Goal: Information Seeking & Learning: Learn about a topic

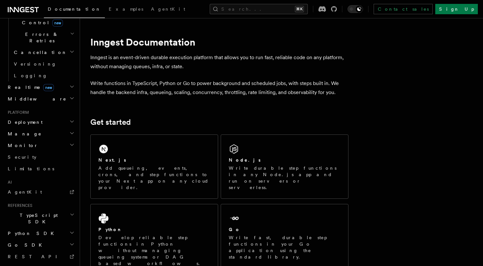
scroll to position [251, 0]
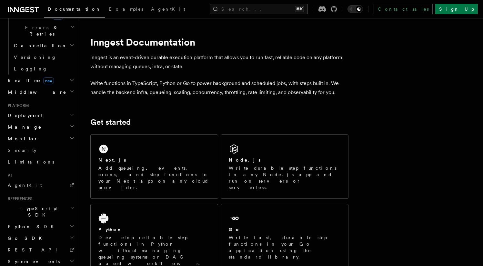
click at [39, 205] on span "TypeScript SDK" at bounding box center [37, 211] width 65 height 13
click at [35, 224] on span "Introduction" at bounding box center [37, 226] width 46 height 5
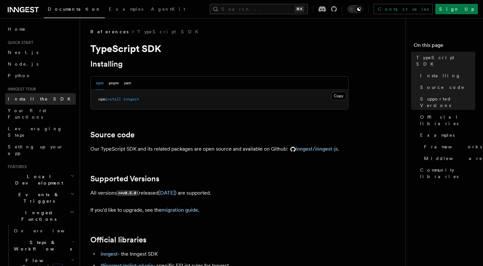
click at [28, 96] on span "Install the SDK" at bounding box center [41, 98] width 67 height 5
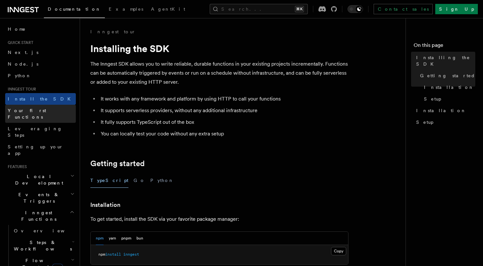
click at [31, 109] on span "Your first Functions" at bounding box center [27, 114] width 38 height 12
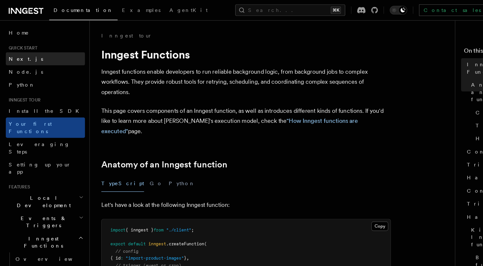
click at [21, 50] on span "Next.js" at bounding box center [23, 52] width 31 height 5
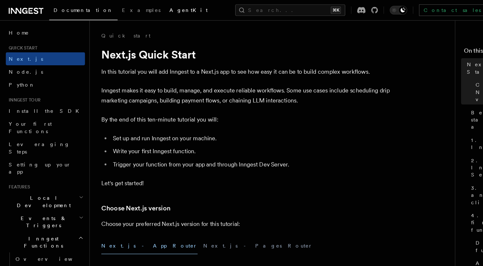
click at [147, 4] on link "AgentKit" at bounding box center [168, 9] width 42 height 15
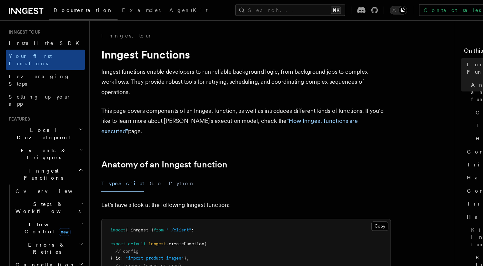
scroll to position [64, 0]
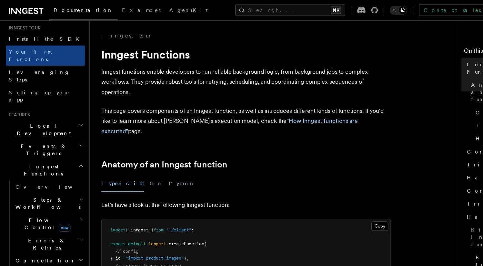
click at [32, 175] on span "Steps & Workflows" at bounding box center [41, 181] width 61 height 13
click at [34, 109] on span "Local Development" at bounding box center [37, 115] width 65 height 13
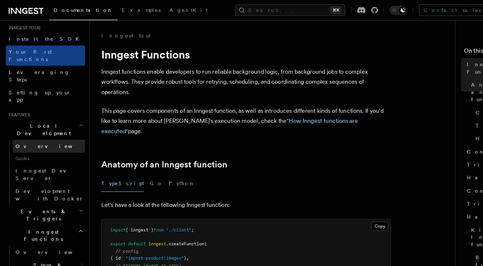
click at [33, 127] on span "Overview" at bounding box center [47, 129] width 66 height 5
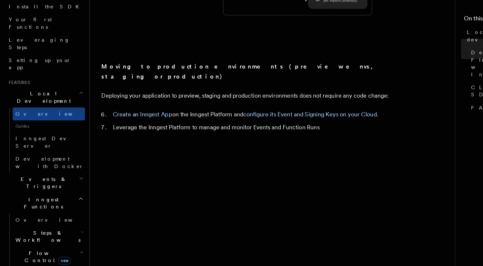
scroll to position [565, 0]
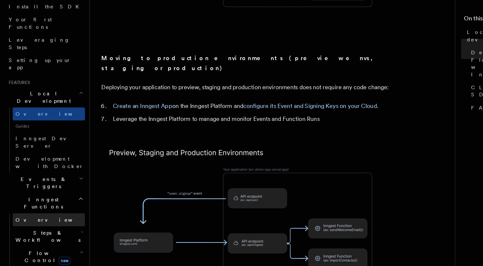
click at [22, 222] on span "Overview" at bounding box center [47, 224] width 66 height 5
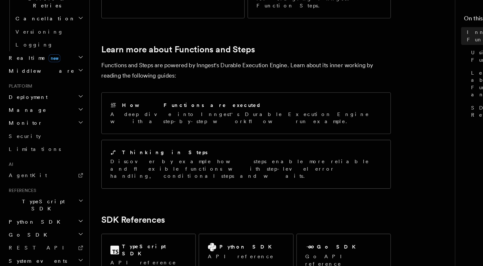
scroll to position [505, 0]
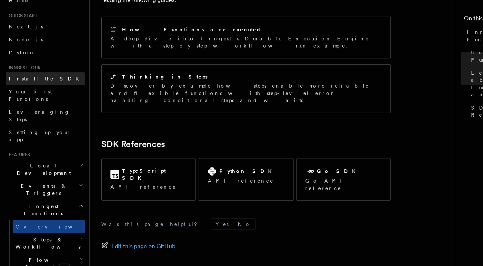
click at [32, 100] on span "Install the SDK" at bounding box center [41, 98] width 67 height 5
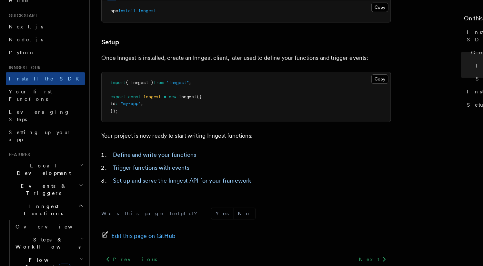
scroll to position [216, 0]
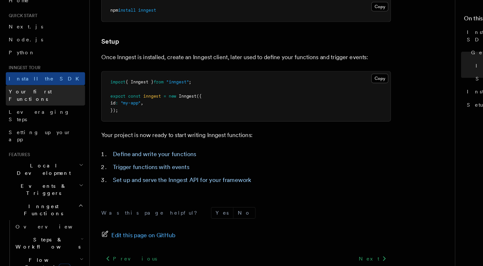
click at [31, 113] on span "Your first Functions" at bounding box center [27, 114] width 38 height 12
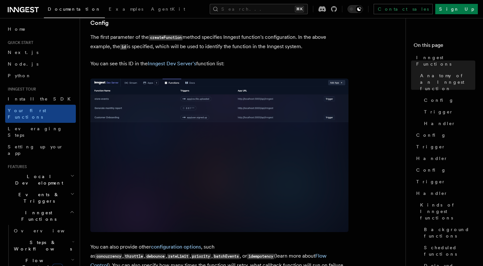
scroll to position [426, 0]
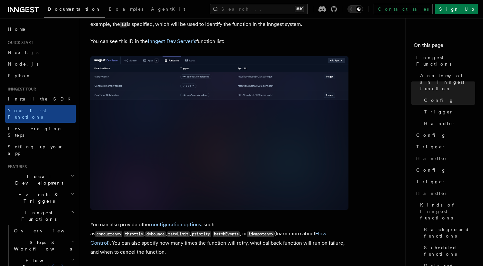
click at [39, 173] on span "Local Development" at bounding box center [37, 179] width 65 height 13
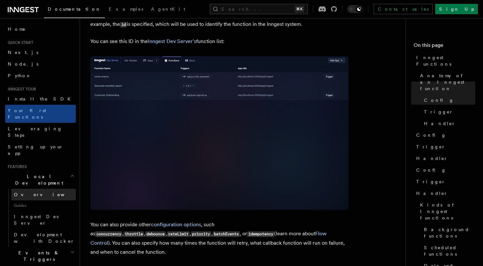
click at [30, 192] on span "Overview" at bounding box center [47, 194] width 66 height 5
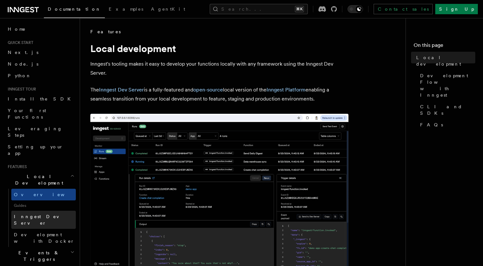
click at [34, 210] on link "Inngest Dev Server" at bounding box center [43, 219] width 65 height 18
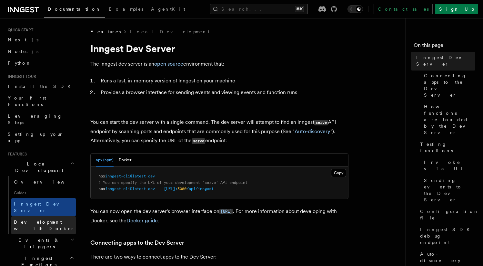
scroll to position [19, 0]
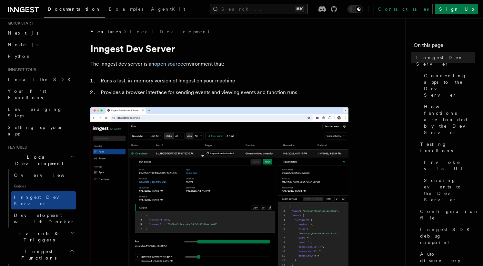
click at [33, 230] on span "Events & Triggers" at bounding box center [37, 236] width 65 height 13
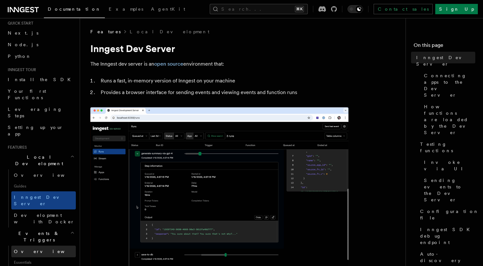
click at [30, 248] on span "Overview" at bounding box center [47, 250] width 66 height 5
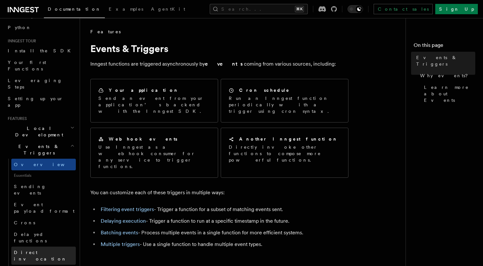
scroll to position [84, 0]
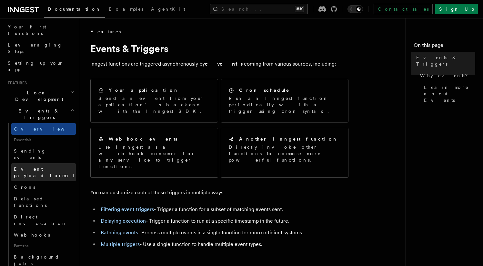
click at [44, 166] on span "Event payload format" at bounding box center [44, 172] width 61 height 12
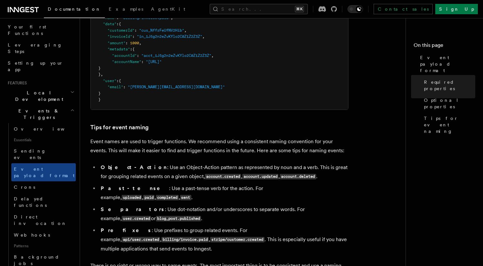
scroll to position [388, 0]
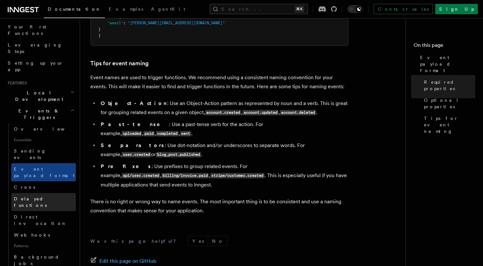
click at [47, 196] on span "Delayed functions" at bounding box center [30, 202] width 33 height 12
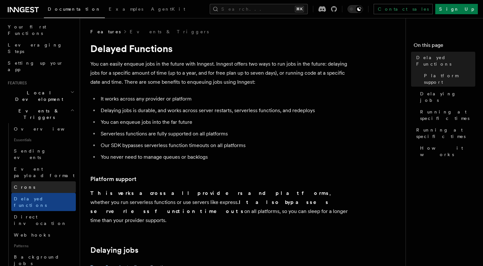
click at [37, 181] on link "Crons" at bounding box center [43, 187] width 65 height 12
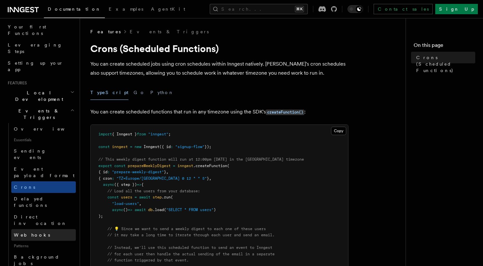
click at [34, 229] on link "Webhooks" at bounding box center [43, 235] width 65 height 12
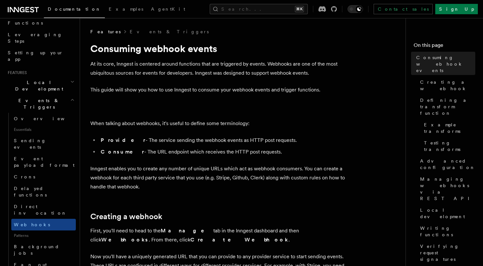
scroll to position [99, 0]
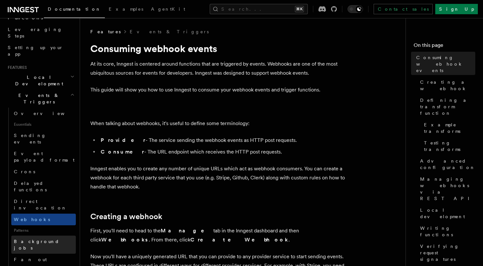
click at [31, 238] on span "Background jobs" at bounding box center [36, 244] width 45 height 12
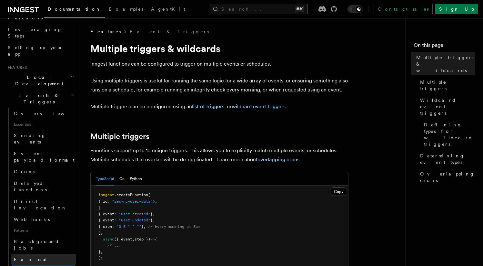
click at [36, 253] on link "Fan out" at bounding box center [43, 259] width 65 height 12
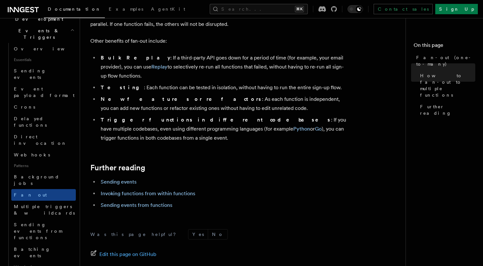
scroll to position [877, 0]
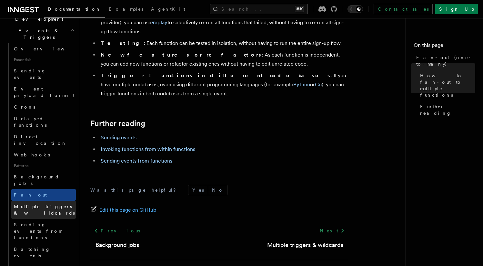
click at [41, 204] on span "Multiple triggers & wildcards" at bounding box center [44, 210] width 61 height 12
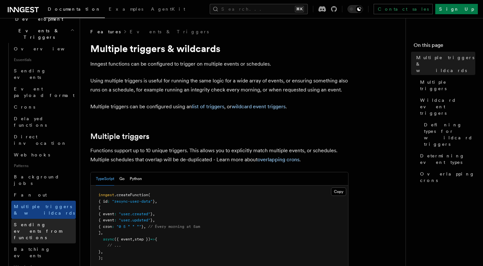
click at [31, 222] on span "Sending events from functions" at bounding box center [38, 231] width 48 height 18
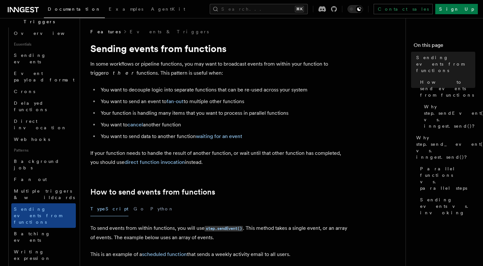
scroll to position [219, 0]
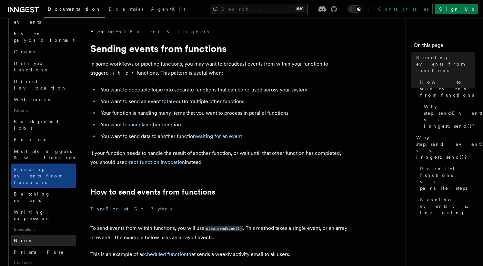
click at [31, 234] on link "Neon" at bounding box center [43, 240] width 65 height 12
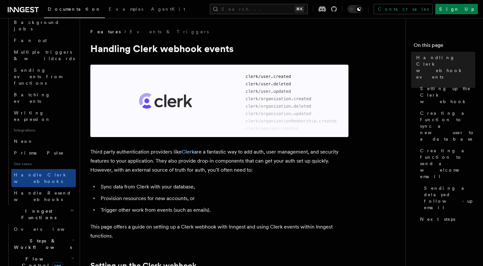
scroll to position [341, 0]
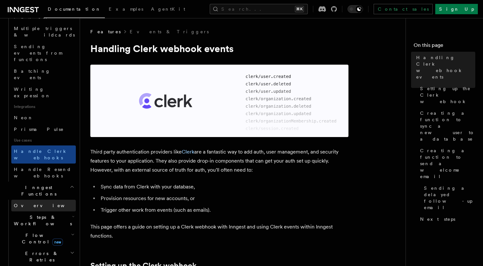
click at [30, 203] on span "Overview" at bounding box center [47, 205] width 66 height 5
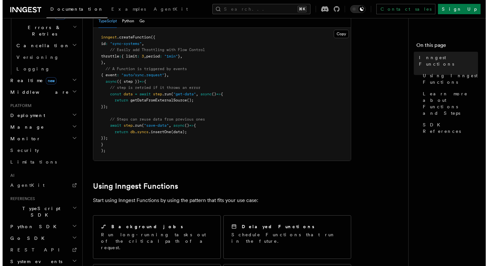
scroll to position [182, 0]
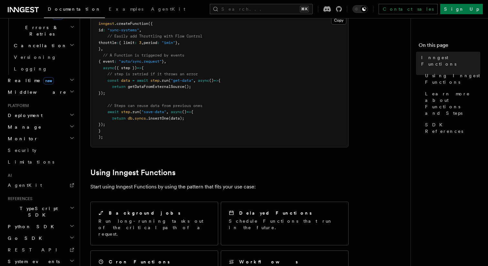
click at [69, 202] on h2 "TypeScript SDK" at bounding box center [40, 211] width 71 height 18
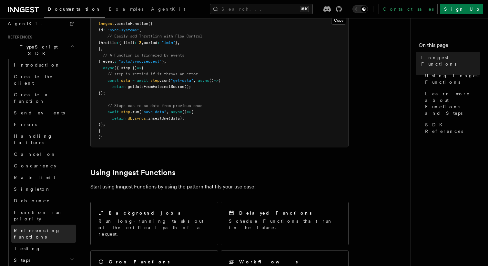
scroll to position [411, 0]
click at [51, 255] on h2 "Steps" at bounding box center [43, 261] width 65 height 12
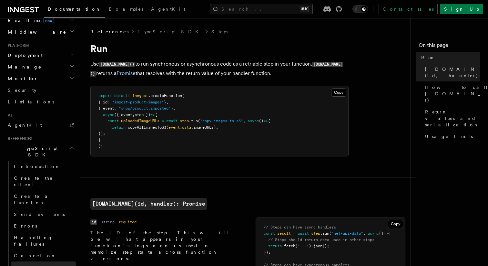
scroll to position [300, 0]
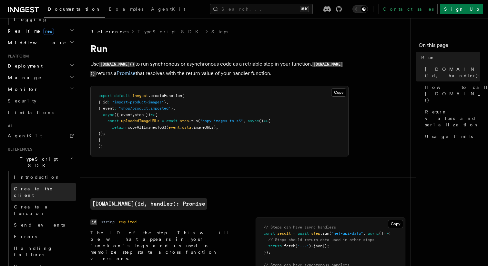
click at [48, 183] on link "Create the client" at bounding box center [43, 192] width 65 height 18
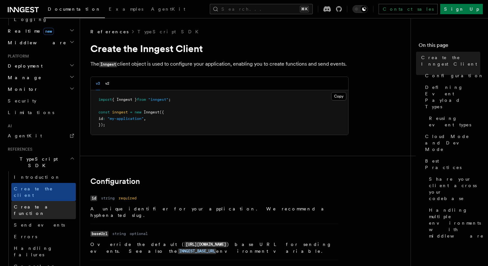
click at [52, 201] on link "Create a function" at bounding box center [43, 210] width 65 height 18
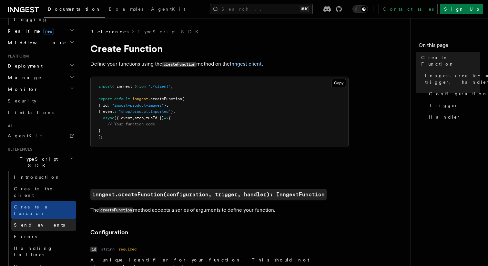
click at [60, 219] on link "Send events" at bounding box center [43, 225] width 65 height 12
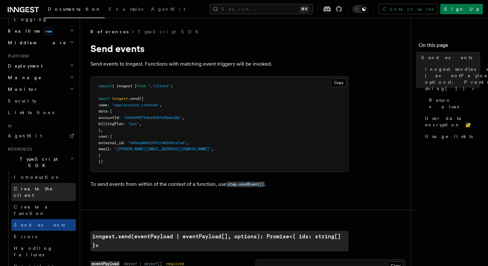
click at [52, 183] on link "Create the client" at bounding box center [43, 192] width 65 height 18
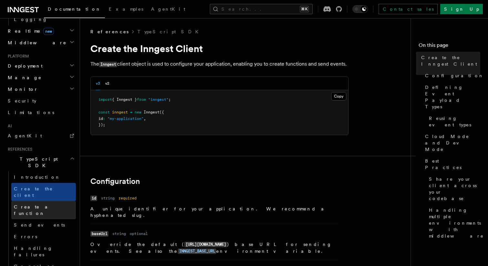
click at [48, 201] on link "Create a function" at bounding box center [43, 210] width 65 height 18
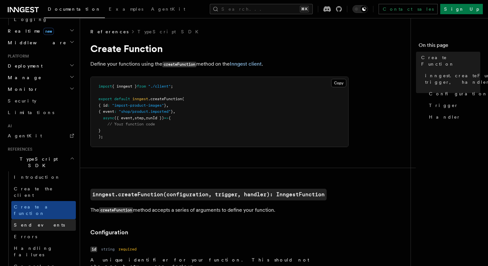
click at [48, 219] on link "Send events" at bounding box center [43, 225] width 65 height 12
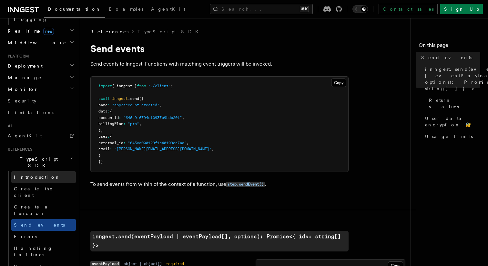
click at [41, 171] on link "Introduction" at bounding box center [43, 177] width 65 height 12
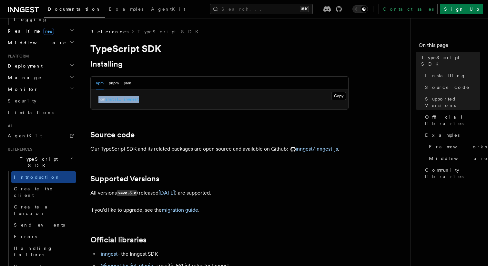
drag, startPoint x: 149, startPoint y: 102, endPoint x: 95, endPoint y: 100, distance: 54.5
click at [95, 100] on pre "npm install inngest" at bounding box center [219, 99] width 257 height 19
copy span "npm install inngest"
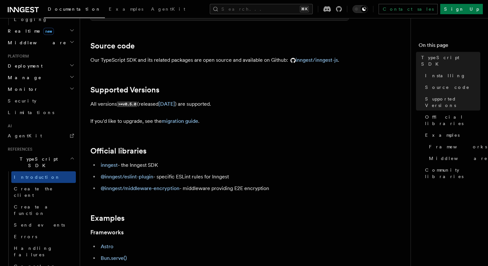
scroll to position [100, 0]
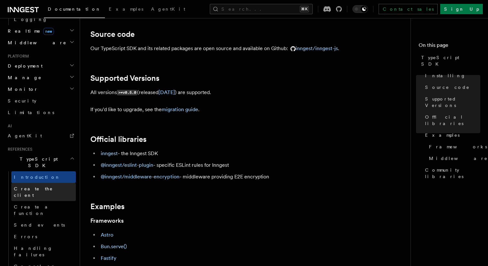
click at [48, 183] on link "Create the client" at bounding box center [43, 192] width 65 height 18
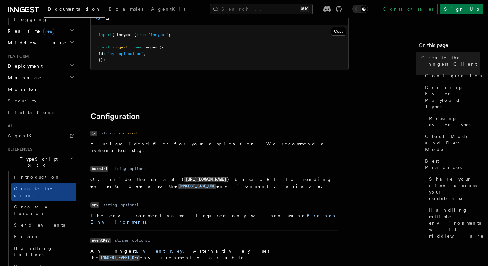
scroll to position [79, 0]
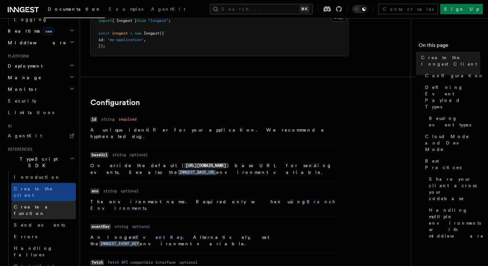
click at [38, 204] on span "Create a function" at bounding box center [33, 210] width 38 height 12
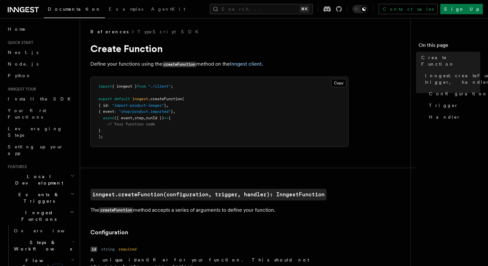
click at [39, 173] on span "Local Development" at bounding box center [37, 179] width 65 height 13
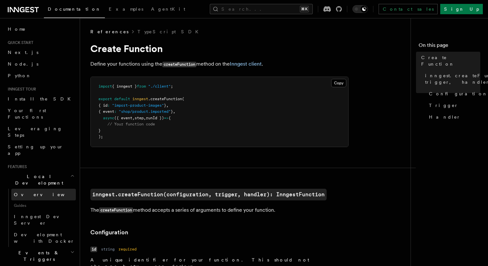
click at [38, 188] on link "Overview" at bounding box center [43, 194] width 65 height 12
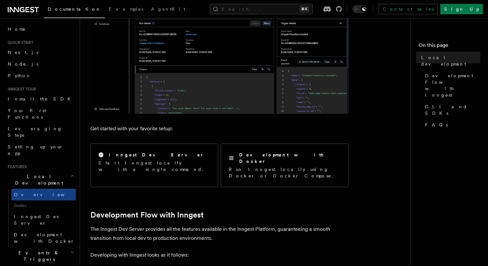
scroll to position [172, 0]
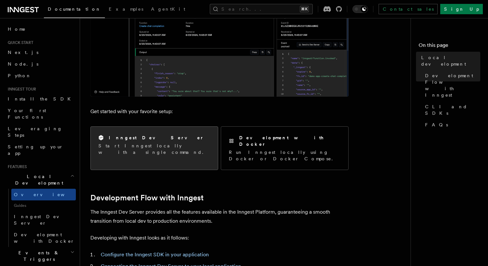
click at [126, 144] on p "Start Inngest locally with a single command." at bounding box center [154, 148] width 112 height 13
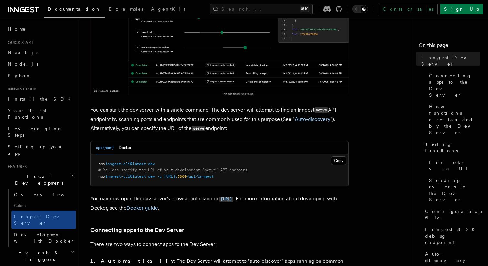
scroll to position [219, 0]
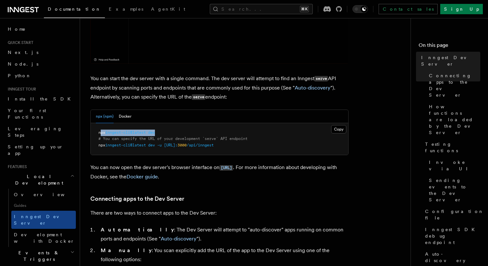
drag, startPoint x: 164, startPoint y: 130, endPoint x: 100, endPoint y: 134, distance: 64.3
click at [100, 134] on pre "npx inngest-cli@latest dev # You can specify the URL of your development `serve…" at bounding box center [219, 139] width 257 height 32
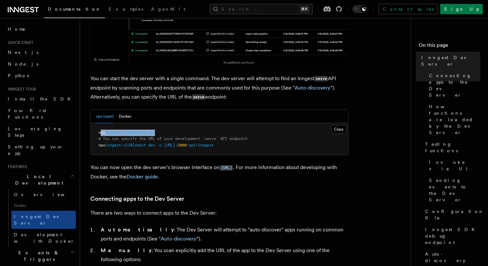
copy span "px inngest-cli@latest dev"
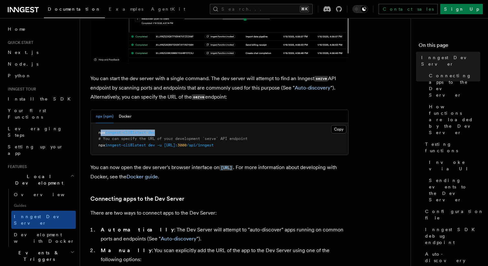
click at [162, 132] on pre "npx inngest-cli@latest dev # You can specify the URL of your development `serve…" at bounding box center [219, 139] width 257 height 32
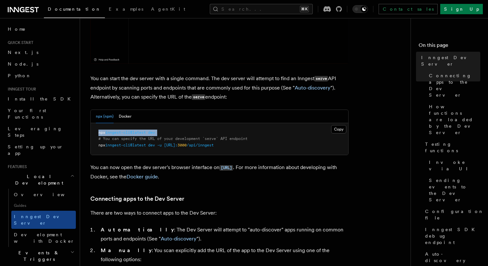
drag, startPoint x: 162, startPoint y: 132, endPoint x: 99, endPoint y: 132, distance: 63.6
click at [99, 132] on pre "npx inngest-cli@latest dev # You can specify the URL of your development `serve…" at bounding box center [219, 139] width 257 height 32
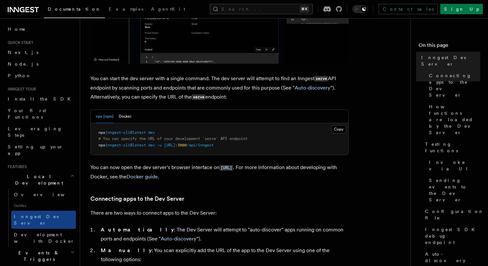
click at [248, 145] on pre "npx inngest-cli@latest dev # You can specify the URL of your development `serve…" at bounding box center [219, 139] width 257 height 32
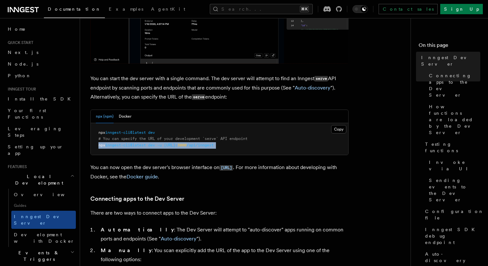
drag, startPoint x: 248, startPoint y: 145, endPoint x: 90, endPoint y: 146, distance: 158.1
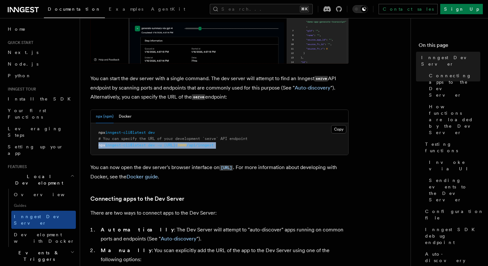
copy article "npx inngest-cli@latest dev -u http://localhost: 3000 /api/inngest"
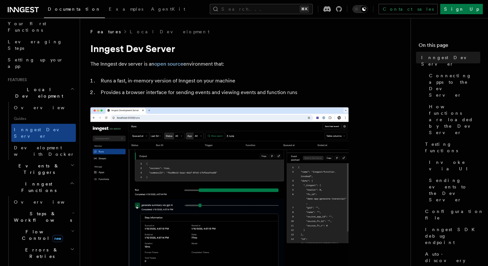
scroll to position [0, 0]
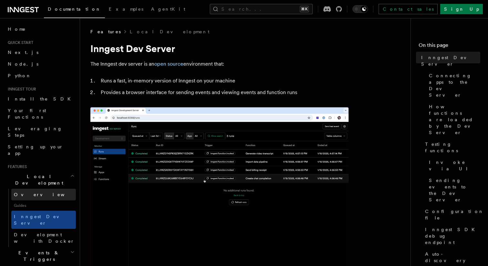
click at [32, 192] on span "Overview" at bounding box center [47, 194] width 66 height 5
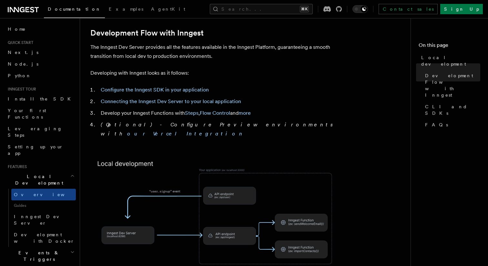
scroll to position [335, 0]
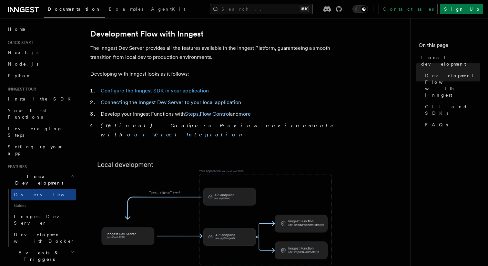
click at [161, 87] on link "Configure the Inngest SDK in your application" at bounding box center [155, 90] width 108 height 6
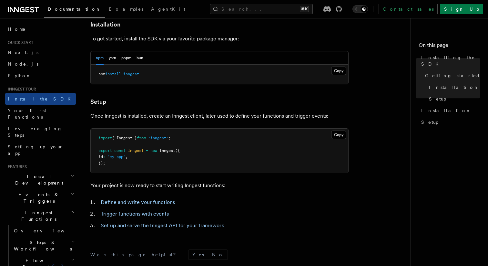
scroll to position [187, 0]
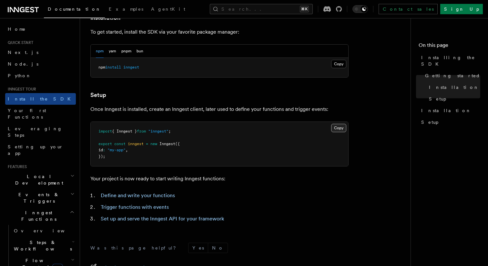
click at [341, 130] on button "Copy Copied" at bounding box center [338, 128] width 15 height 8
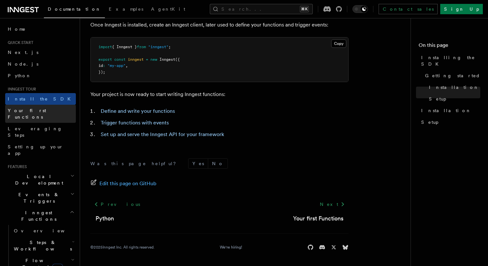
click at [46, 111] on span "Your first Functions" at bounding box center [27, 114] width 38 height 12
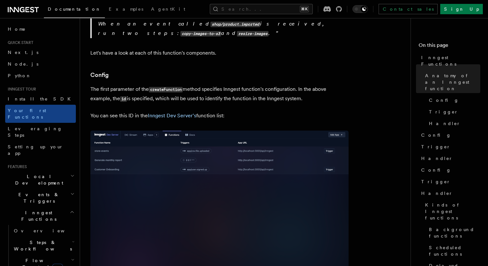
scroll to position [372, 0]
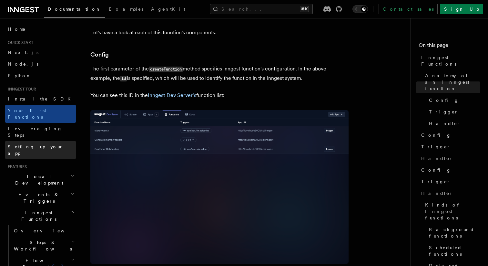
click at [41, 144] on span "Setting up your app" at bounding box center [35, 150] width 55 height 12
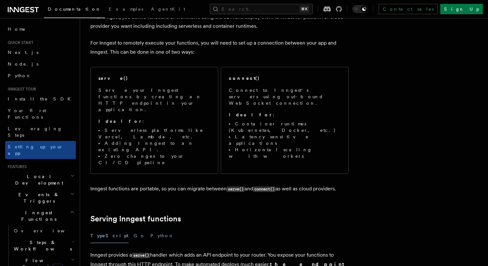
scroll to position [62, 0]
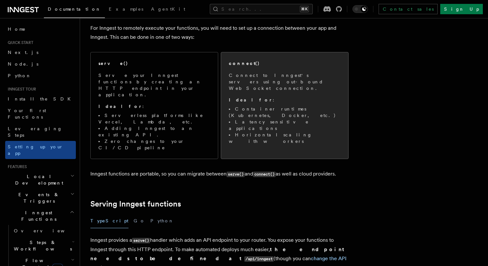
click at [277, 131] on li "Horizontal scaling with workers" at bounding box center [285, 137] width 112 height 13
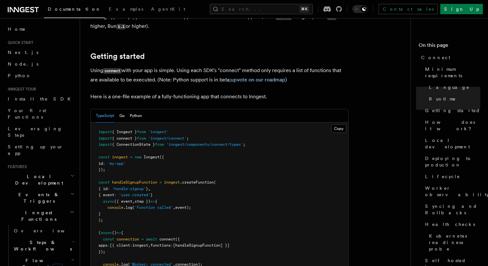
scroll to position [409, 0]
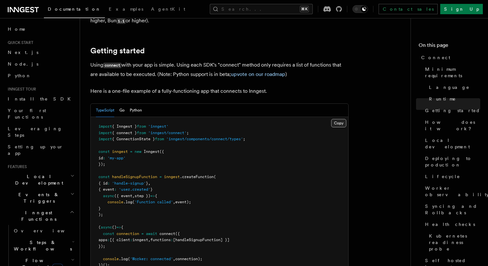
click at [339, 119] on button "Copy Copied" at bounding box center [338, 123] width 15 height 8
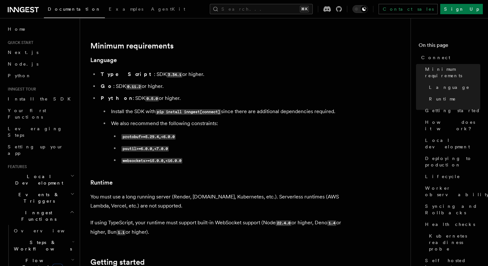
scroll to position [0, 0]
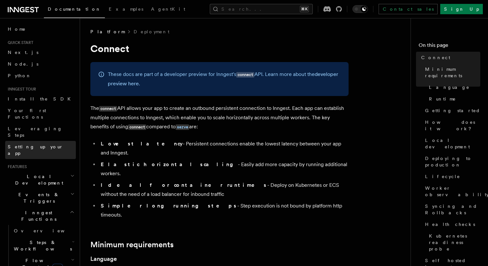
click at [38, 141] on link "Setting up your app" at bounding box center [40, 150] width 71 height 18
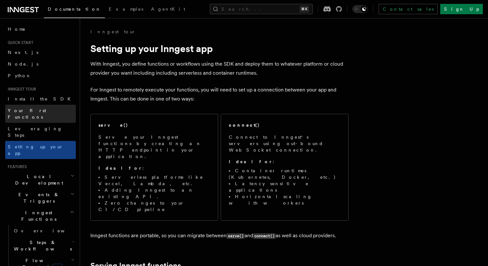
click at [31, 109] on span "Your first Functions" at bounding box center [27, 114] width 38 height 12
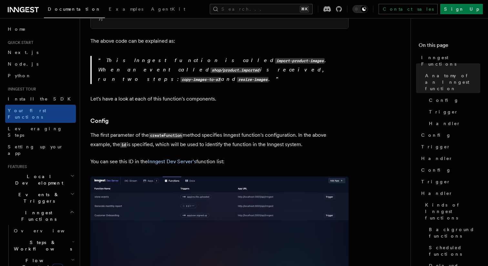
scroll to position [309, 0]
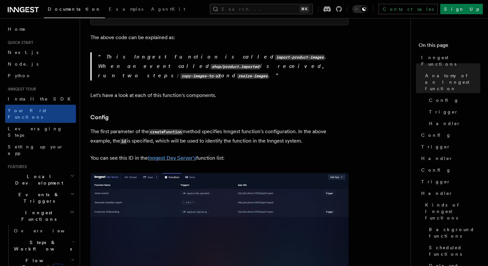
click at [177, 155] on link "Inngest Dev Server's" at bounding box center [172, 158] width 48 height 6
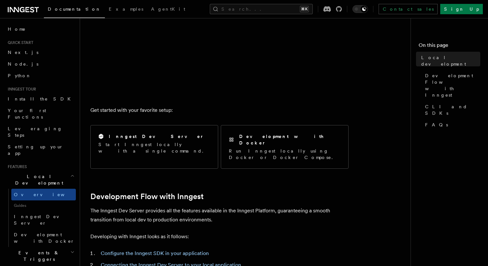
scroll to position [201, 0]
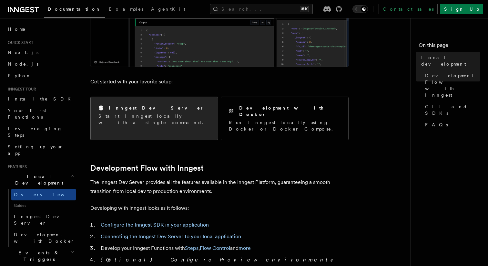
click at [180, 116] on p "Start Inngest locally with a single command." at bounding box center [154, 119] width 112 height 13
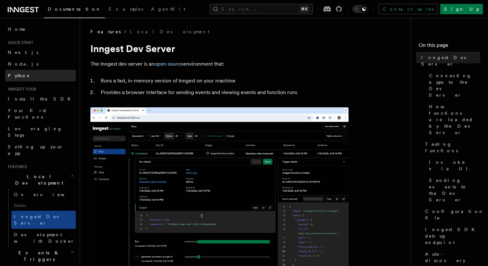
click at [25, 71] on link "Python" at bounding box center [40, 76] width 71 height 12
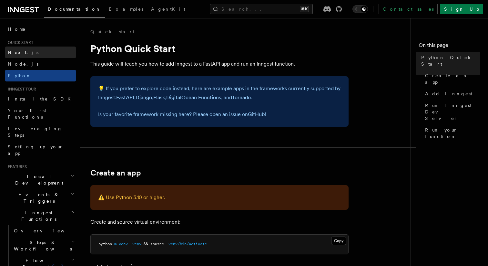
click at [23, 57] on link "Next.js" at bounding box center [40, 52] width 71 height 12
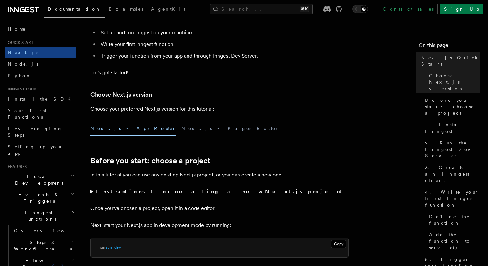
scroll to position [109, 0]
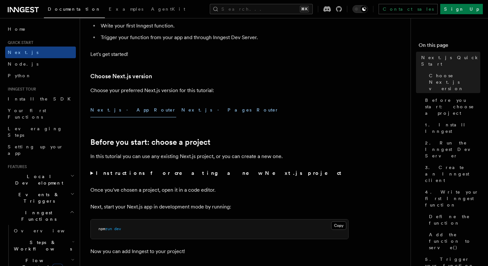
click at [181, 107] on button "Next.js - Pages Router" at bounding box center [229, 110] width 97 height 15
click at [130, 107] on button "Next.js - App Router" at bounding box center [133, 110] width 86 height 15
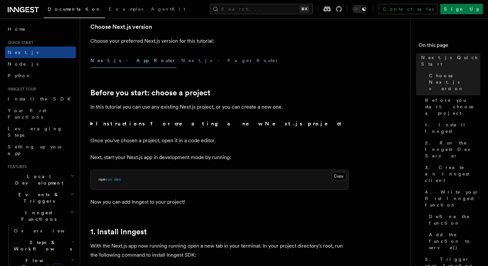
scroll to position [165, 0]
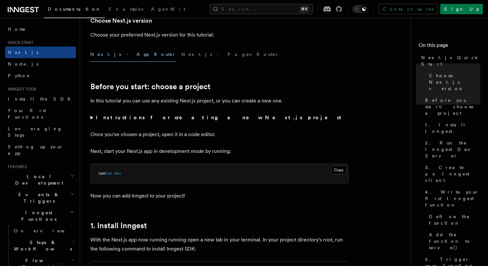
click at [173, 120] on strong "Instructions for creating a new Next.js project" at bounding box center [220, 117] width 248 height 6
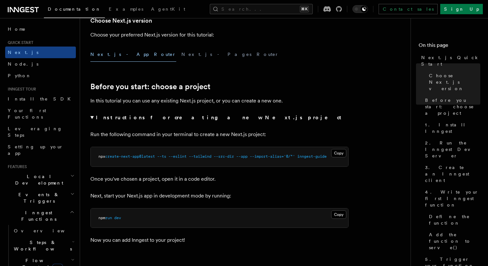
scroll to position [176, 0]
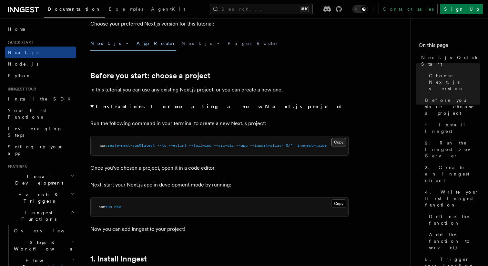
click at [339, 143] on button "Copy Copied" at bounding box center [338, 142] width 15 height 8
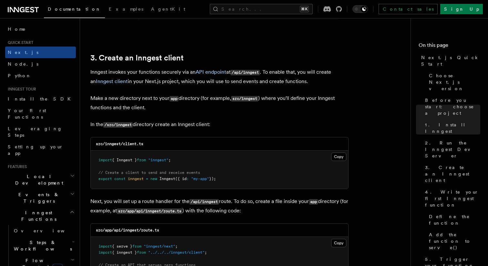
scroll to position [764, 0]
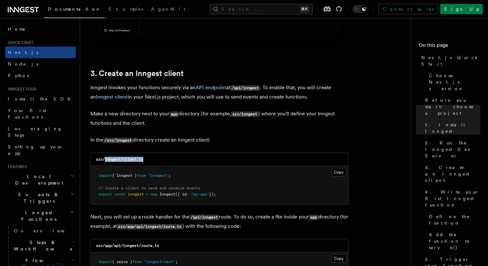
drag, startPoint x: 149, startPoint y: 158, endPoint x: 105, endPoint y: 161, distance: 44.6
click at [105, 161] on div "src/inngest/client.ts" at bounding box center [219, 159] width 257 height 13
copy code "inngest/client.ts"
click at [163, 155] on div "src/inngest/client.ts" at bounding box center [219, 159] width 257 height 13
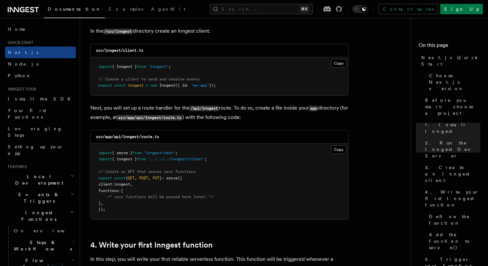
scroll to position [860, 0]
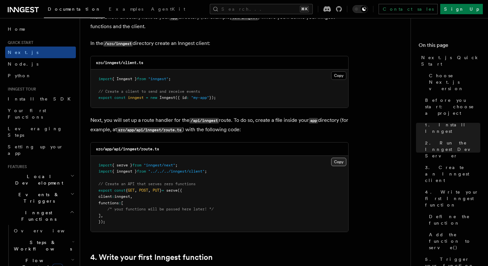
click at [339, 165] on button "Copy Copied" at bounding box center [338, 161] width 15 height 8
click at [336, 77] on button "Copy Copied" at bounding box center [338, 75] width 15 height 8
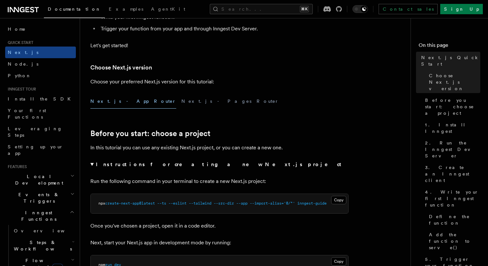
scroll to position [131, 0]
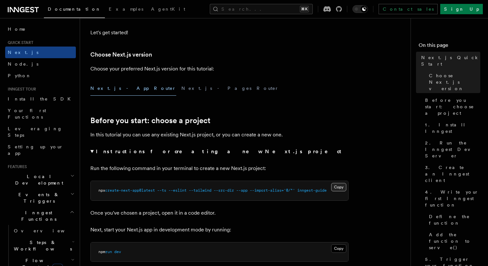
click at [337, 188] on button "Copy Copied" at bounding box center [338, 187] width 15 height 8
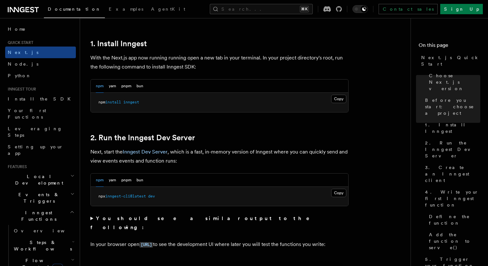
scroll to position [394, 0]
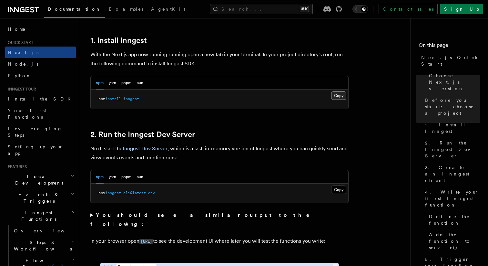
click at [334, 96] on button "Copy Copied" at bounding box center [338, 95] width 15 height 8
click at [334, 188] on button "Copy Copied" at bounding box center [338, 189] width 15 height 8
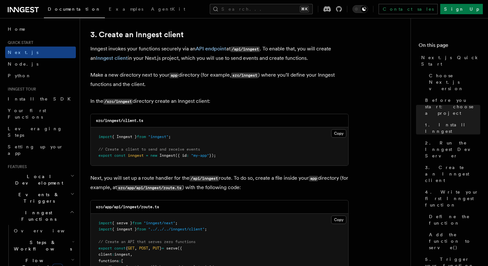
scroll to position [807, 0]
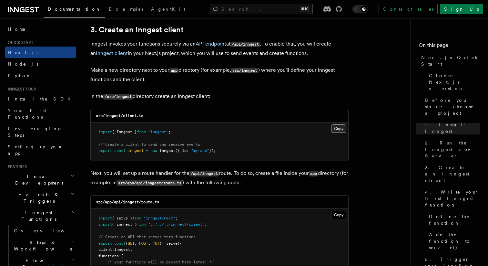
click at [339, 131] on button "Copy Copied" at bounding box center [338, 128] width 15 height 8
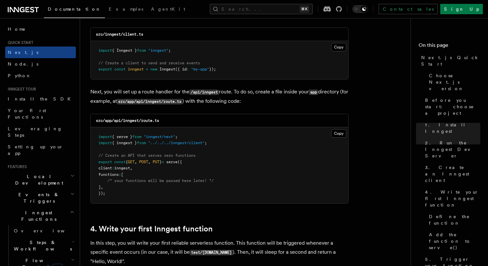
scroll to position [898, 0]
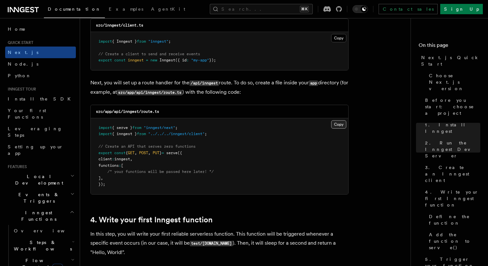
click at [337, 123] on button "Copy Copied" at bounding box center [338, 124] width 15 height 8
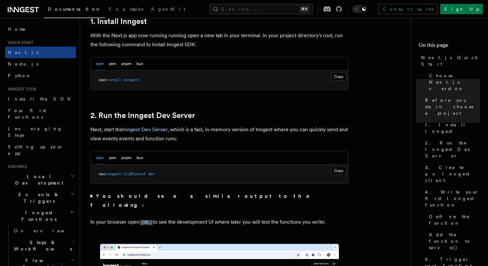
scroll to position [460, 0]
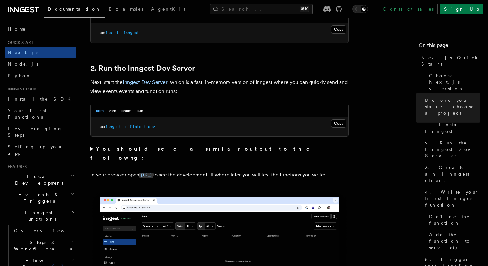
click at [149, 148] on strong "You should see a similar output to the following:" at bounding box center [204, 153] width 228 height 15
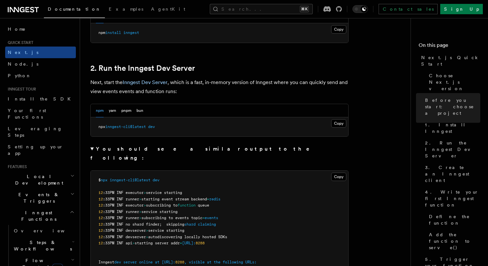
click at [162, 151] on strong "You should see a similar output to the following:" at bounding box center [204, 153] width 228 height 15
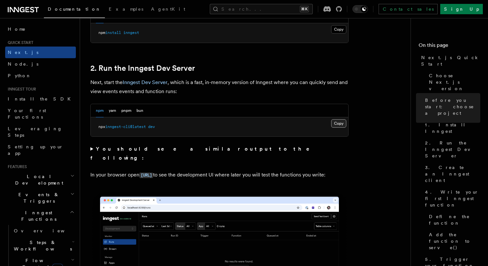
click at [334, 125] on button "Copy Copied" at bounding box center [338, 123] width 15 height 8
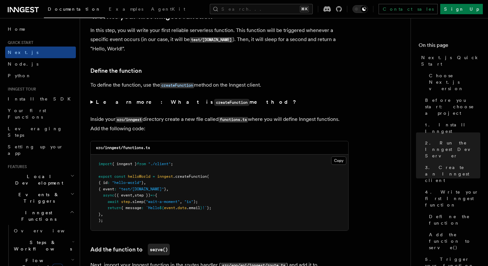
scroll to position [1103, 0]
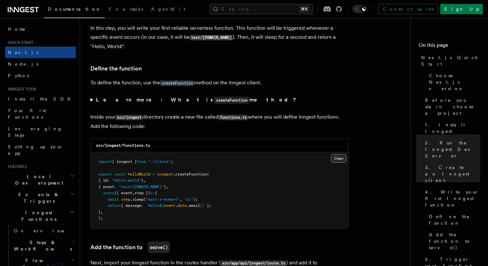
click at [340, 161] on button "Copy Copied" at bounding box center [338, 158] width 15 height 8
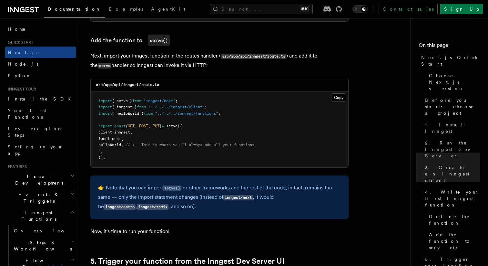
scroll to position [1339, 0]
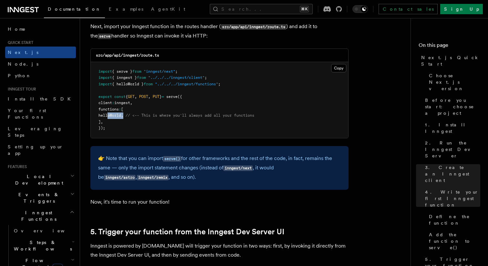
drag, startPoint x: 133, startPoint y: 117, endPoint x: 107, endPoint y: 117, distance: 25.2
click at [107, 117] on span "helloWorld , // <-- This is where you'll always add all your functions" at bounding box center [176, 115] width 156 height 5
copy span "helloWorld ,"
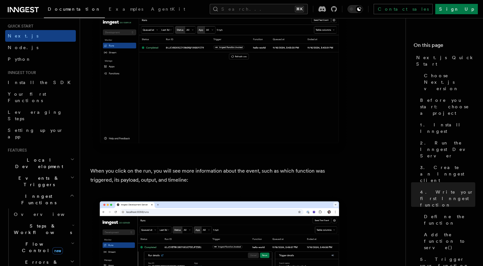
scroll to position [19, 0]
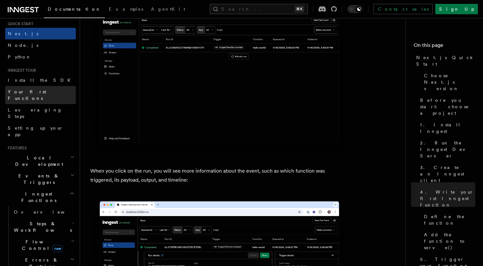
click at [44, 89] on span "Your first Functions" at bounding box center [27, 95] width 38 height 12
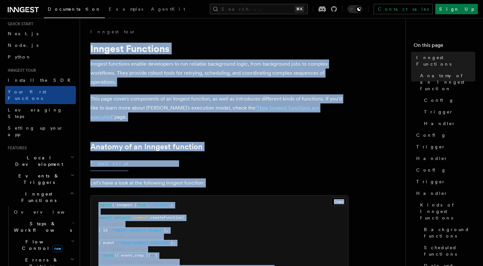
drag, startPoint x: 163, startPoint y: 155, endPoint x: 94, endPoint y: 39, distance: 134.6
copy article "Inngest Functions Inngest functions enable developers to run reliable backgroun…"
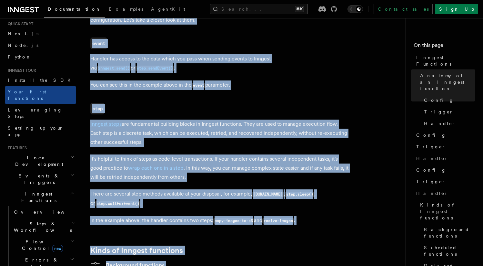
scroll to position [837, 0]
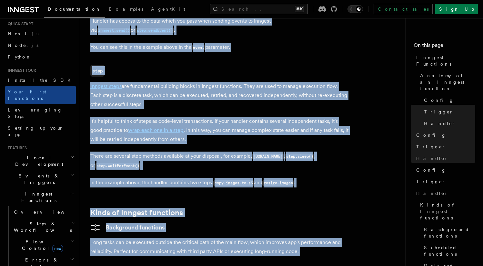
copy article "Inngest Functions Inngest functions enable developers to run reliable backgroun…"
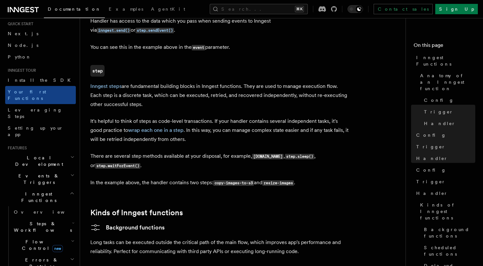
click at [166, 116] on p "It's helpful to think of steps as code-level transactions. If your handler cont…" at bounding box center [219, 129] width 258 height 27
click at [38, 109] on ul "Install the SDK Your first Functions Leveraging Steps Setting up your app" at bounding box center [40, 107] width 71 height 66
click at [37, 106] on link "Leveraging Steps" at bounding box center [40, 113] width 71 height 18
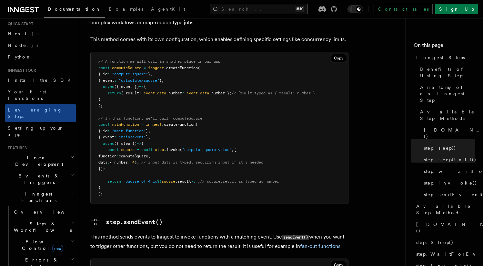
scroll to position [1200, 0]
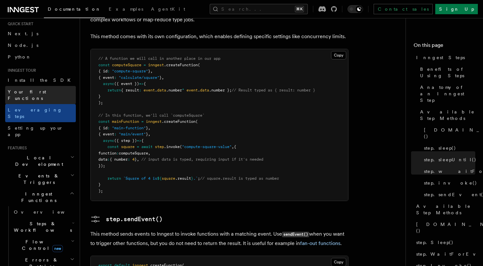
click at [41, 90] on span "Your first Functions" at bounding box center [27, 95] width 38 height 12
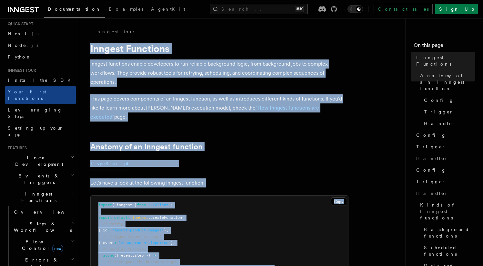
drag, startPoint x: 207, startPoint y: 139, endPoint x: 85, endPoint y: 46, distance: 153.1
copy article "Inngest Functions Inngest functions enable developers to run reliable backgroun…"
click at [32, 106] on span "Leveraging Steps" at bounding box center [42, 112] width 68 height 13
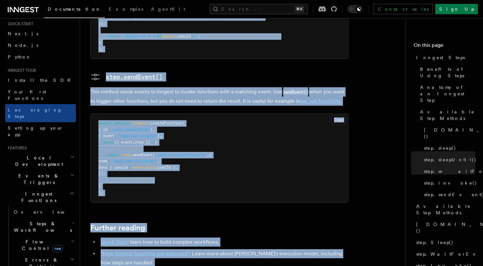
scroll to position [1438, 0]
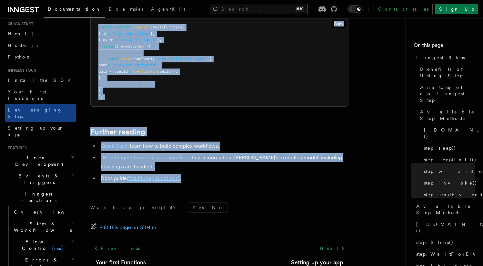
click at [178, 175] on link ""Multi-step functions"" at bounding box center [154, 178] width 52 height 6
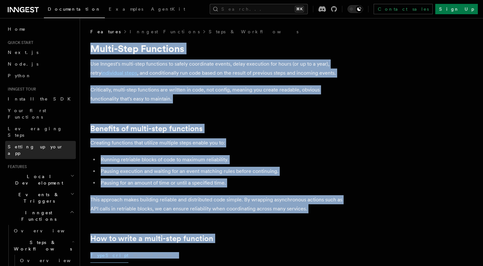
click at [51, 141] on link "Setting up your app" at bounding box center [40, 150] width 71 height 18
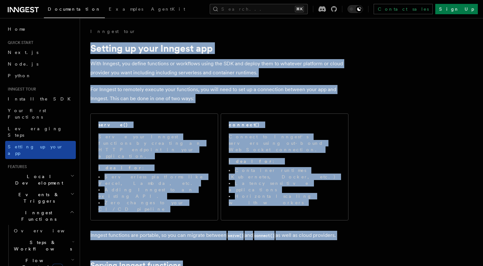
scroll to position [6, 0]
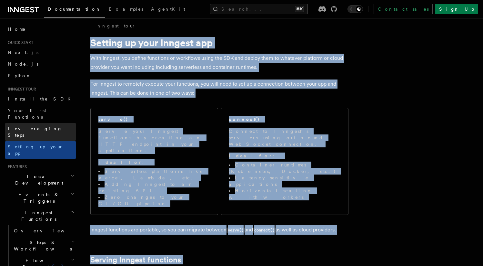
click at [46, 123] on link "Leveraging Steps" at bounding box center [40, 132] width 71 height 18
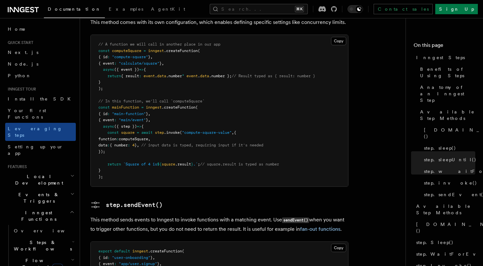
scroll to position [1379, 0]
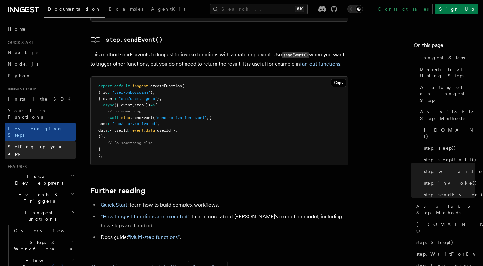
click at [44, 141] on link "Setting up your app" at bounding box center [40, 150] width 71 height 18
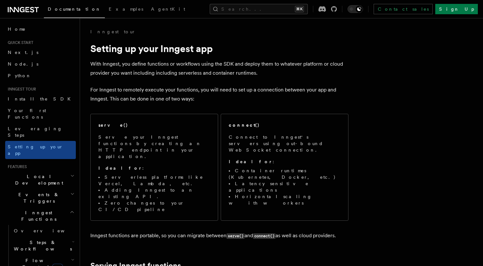
click at [45, 188] on h2 "Events & Triggers" at bounding box center [40, 197] width 71 height 18
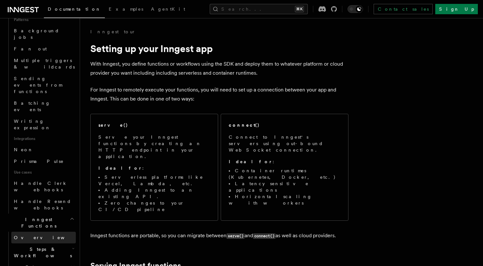
click at [39, 231] on link "Overview" at bounding box center [43, 237] width 65 height 12
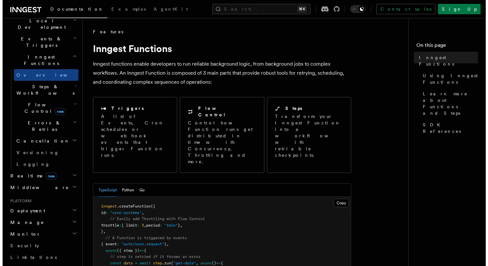
scroll to position [141, 0]
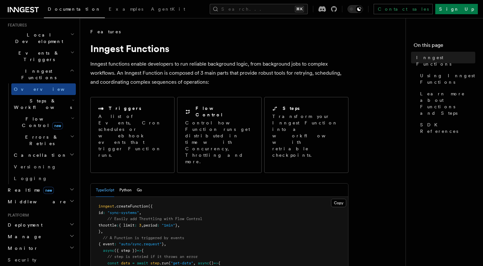
click at [37, 97] on span "Steps & Workflows" at bounding box center [41, 103] width 61 height 13
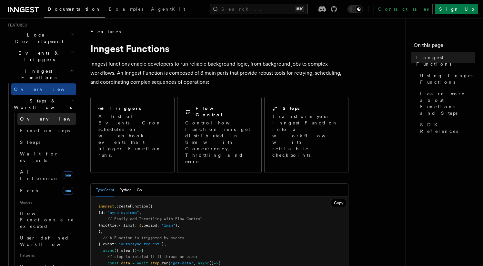
click at [37, 113] on link "Overview" at bounding box center [46, 119] width 58 height 12
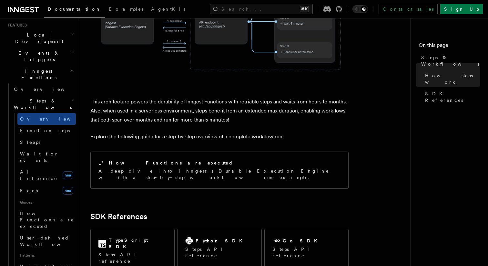
scroll to position [619, 0]
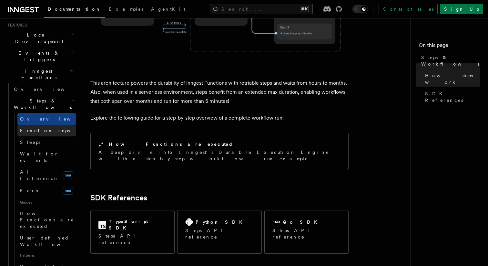
click at [41, 125] on link "Function steps" at bounding box center [46, 131] width 58 height 12
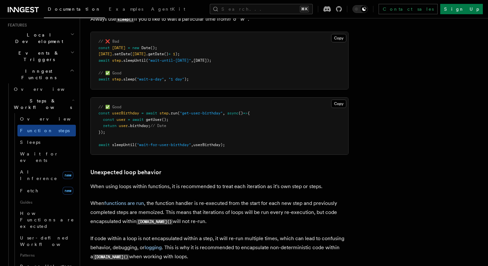
scroll to position [1964, 0]
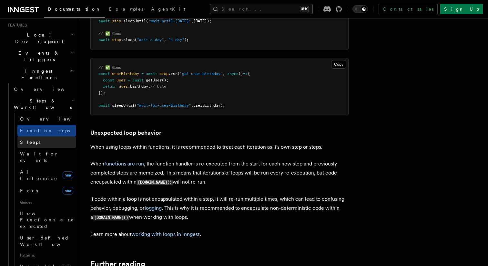
click at [44, 136] on link "Sleeps" at bounding box center [46, 142] width 58 height 12
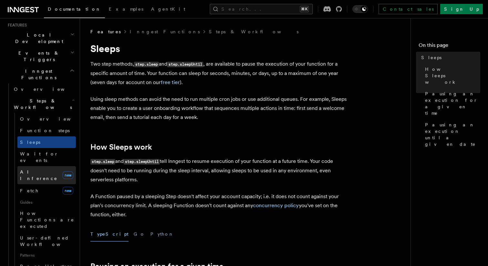
click at [46, 166] on link "AI Inference new" at bounding box center [46, 175] width 58 height 18
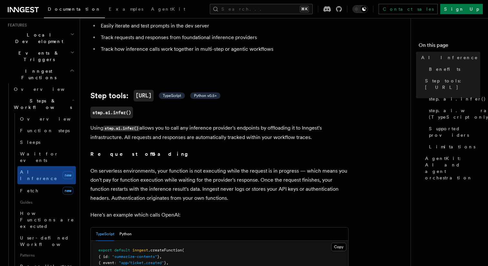
scroll to position [194, 0]
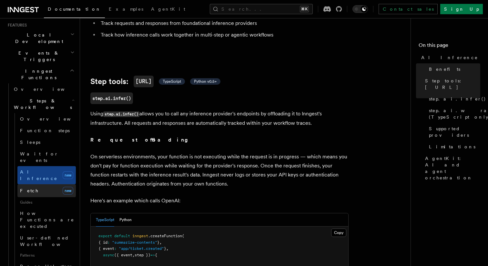
click at [43, 184] on link "Fetch new" at bounding box center [46, 190] width 58 height 13
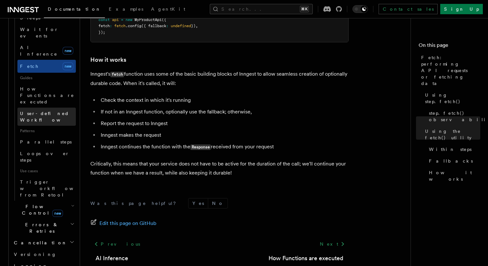
scroll to position [425, 0]
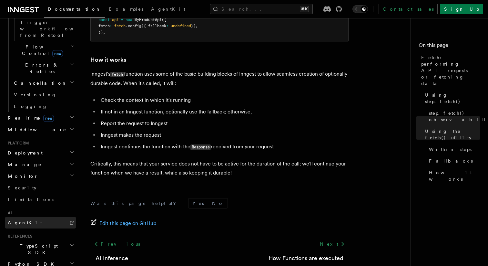
click at [38, 216] on link "AgentKit" at bounding box center [40, 222] width 71 height 12
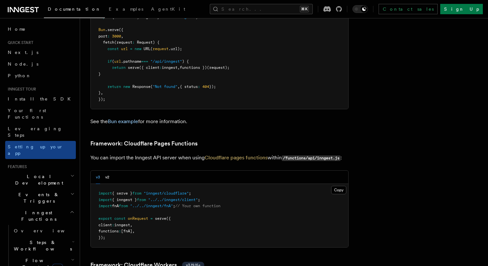
scroll to position [951, 0]
